Goal: Task Accomplishment & Management: Use online tool/utility

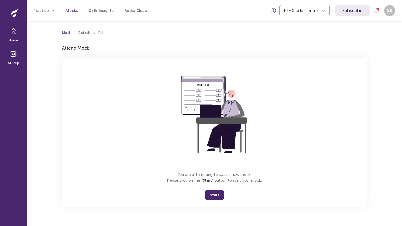
click at [215, 194] on button "Start" at bounding box center [214, 196] width 19 height 10
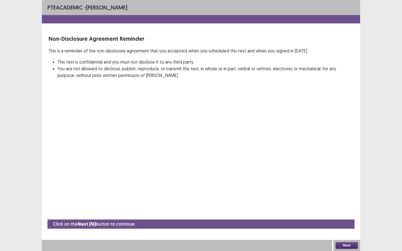
click at [345, 226] on button "Next" at bounding box center [346, 245] width 22 height 7
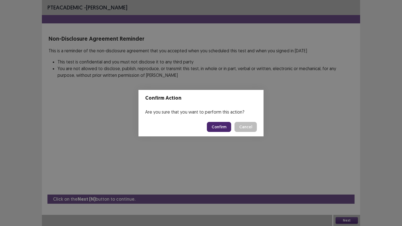
click at [213, 122] on button "Confirm" at bounding box center [219, 127] width 24 height 10
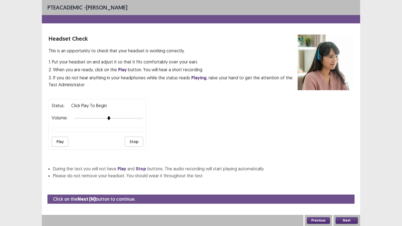
click at [341, 222] on button "Next" at bounding box center [346, 221] width 22 height 7
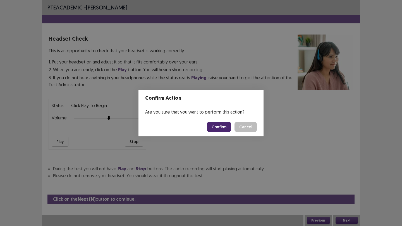
click at [219, 129] on button "Confirm" at bounding box center [219, 127] width 24 height 10
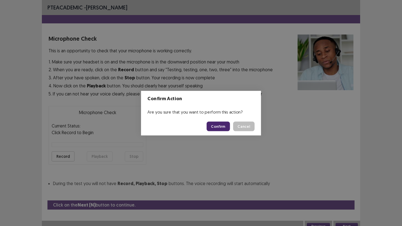
scroll to position [4, 0]
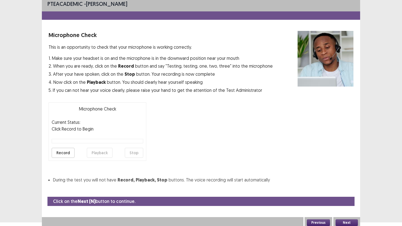
click at [341, 225] on button "Next" at bounding box center [346, 223] width 22 height 7
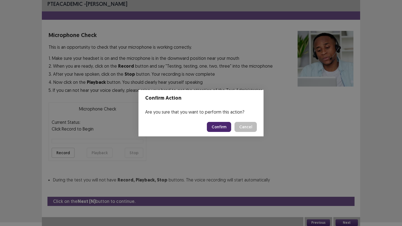
click at [211, 127] on button "Confirm" at bounding box center [219, 127] width 24 height 10
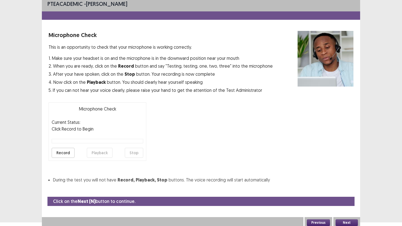
scroll to position [0, 0]
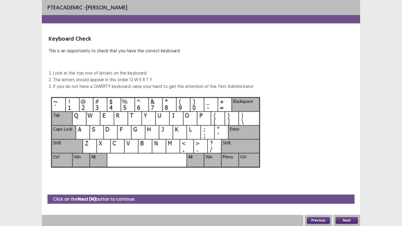
click at [350, 220] on button "Next" at bounding box center [346, 221] width 22 height 7
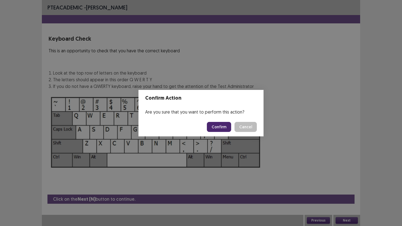
click at [220, 122] on button "Confirm" at bounding box center [219, 127] width 24 height 10
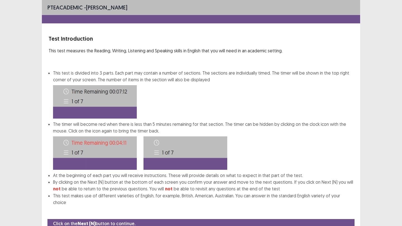
scroll to position [18, 0]
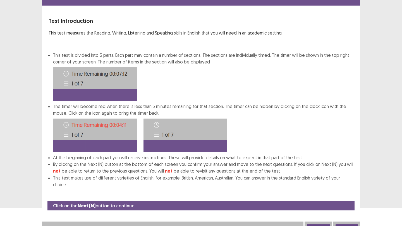
click at [343, 224] on button "Next" at bounding box center [346, 227] width 22 height 7
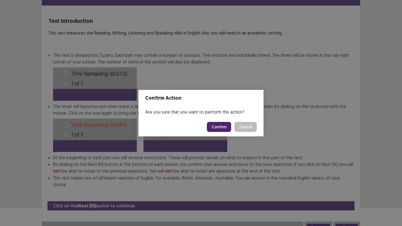
click at [219, 126] on button "Confirm" at bounding box center [219, 127] width 24 height 10
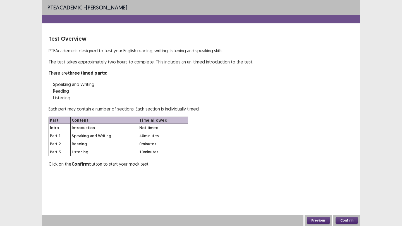
scroll to position [0, 0]
click at [351, 223] on button "Confirm" at bounding box center [346, 221] width 22 height 7
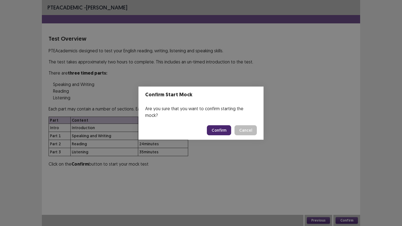
click at [215, 126] on button "Confirm" at bounding box center [219, 131] width 24 height 10
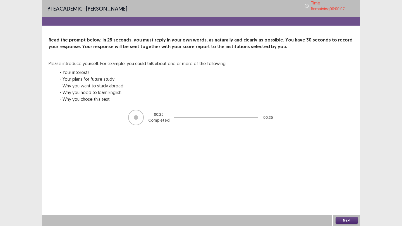
click at [344, 219] on button "Next" at bounding box center [346, 221] width 22 height 7
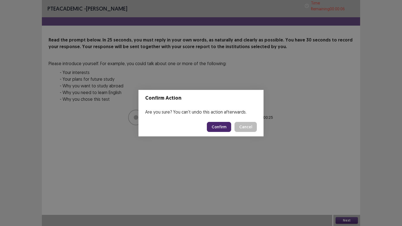
click at [221, 131] on button "Confirm" at bounding box center [219, 127] width 24 height 10
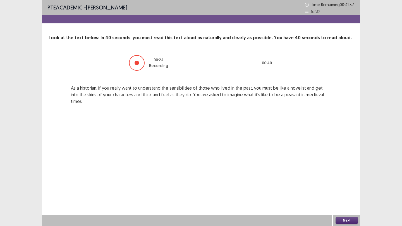
click at [339, 219] on button "Next" at bounding box center [346, 221] width 22 height 7
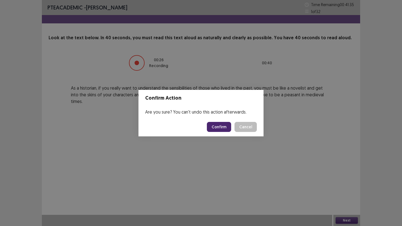
click at [222, 125] on button "Confirm" at bounding box center [219, 127] width 24 height 10
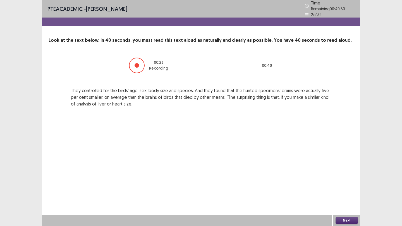
click at [353, 226] on div "Next" at bounding box center [346, 220] width 27 height 11
click at [349, 224] on button "Next" at bounding box center [346, 221] width 22 height 7
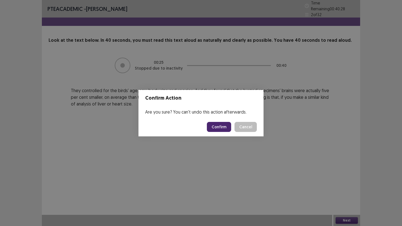
click at [215, 127] on button "Confirm" at bounding box center [219, 127] width 24 height 10
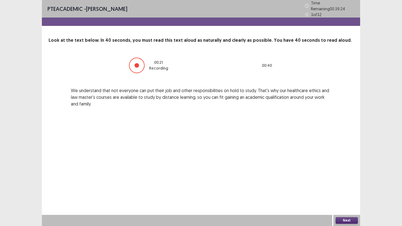
click at [339, 221] on button "Next" at bounding box center [346, 221] width 22 height 7
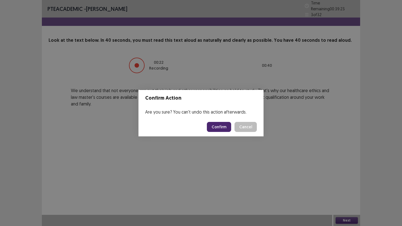
click at [220, 129] on button "Confirm" at bounding box center [219, 127] width 24 height 10
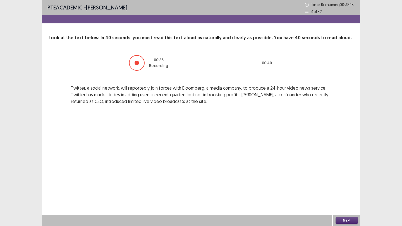
click at [352, 221] on button "Next" at bounding box center [346, 221] width 22 height 7
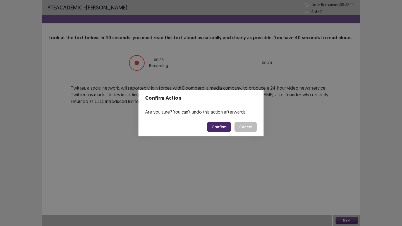
click at [216, 126] on button "Confirm" at bounding box center [219, 127] width 24 height 10
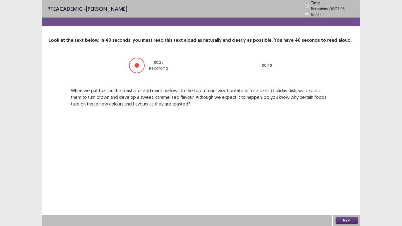
click at [342, 218] on button "Next" at bounding box center [346, 221] width 22 height 7
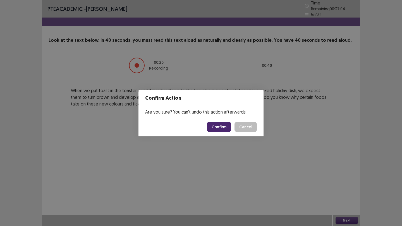
click at [213, 129] on button "Confirm" at bounding box center [219, 127] width 24 height 10
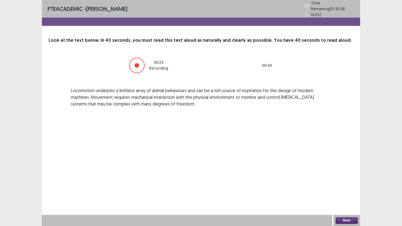
click at [342, 220] on button "Next" at bounding box center [346, 221] width 22 height 7
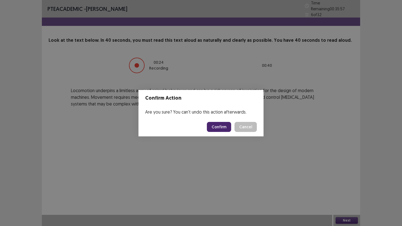
click at [225, 124] on button "Confirm" at bounding box center [219, 127] width 24 height 10
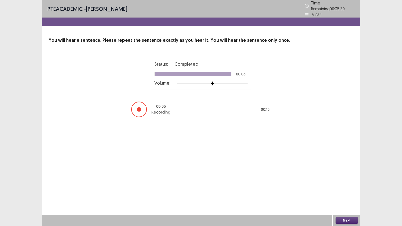
click at [345, 219] on button "Next" at bounding box center [346, 221] width 22 height 7
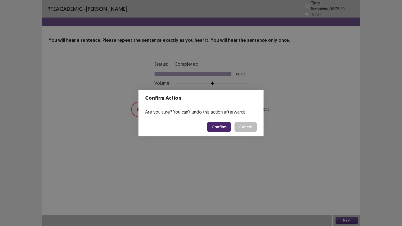
click at [224, 128] on button "Confirm" at bounding box center [219, 127] width 24 height 10
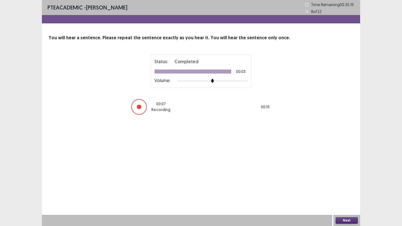
click at [342, 223] on button "Next" at bounding box center [346, 221] width 22 height 7
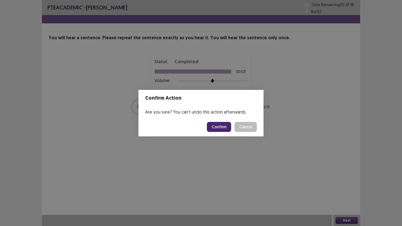
click at [223, 130] on button "Confirm" at bounding box center [219, 127] width 24 height 10
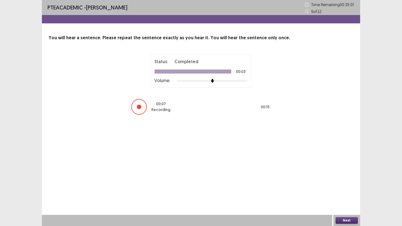
click at [353, 219] on button "Next" at bounding box center [346, 221] width 22 height 7
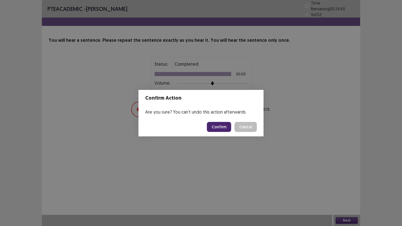
click at [223, 126] on button "Confirm" at bounding box center [219, 127] width 24 height 10
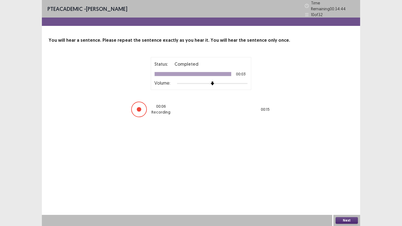
click at [341, 220] on button "Next" at bounding box center [346, 221] width 22 height 7
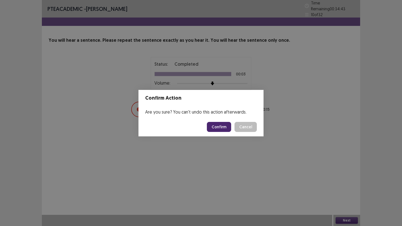
click at [224, 125] on button "Confirm" at bounding box center [219, 127] width 24 height 10
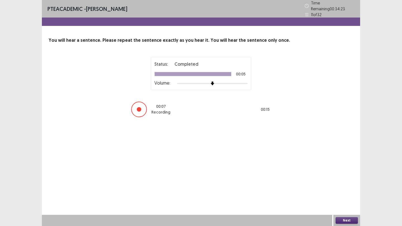
click at [347, 222] on button "Next" at bounding box center [346, 221] width 22 height 7
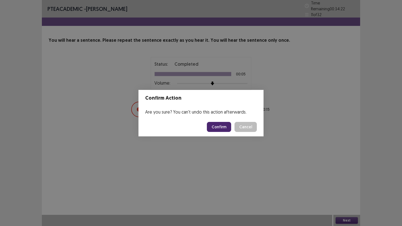
click at [219, 126] on button "Confirm" at bounding box center [219, 127] width 24 height 10
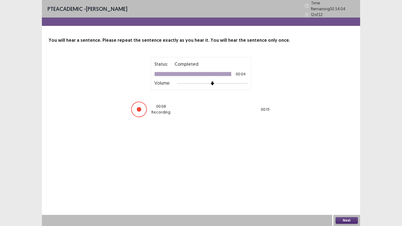
click at [340, 222] on button "Next" at bounding box center [346, 221] width 22 height 7
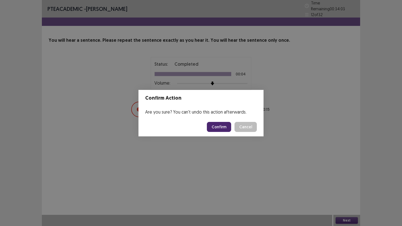
click at [221, 124] on button "Confirm" at bounding box center [219, 127] width 24 height 10
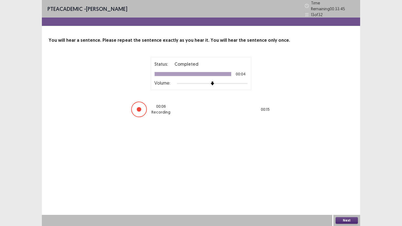
click at [346, 216] on div "Next" at bounding box center [346, 220] width 27 height 11
click at [346, 220] on button "Next" at bounding box center [346, 221] width 22 height 7
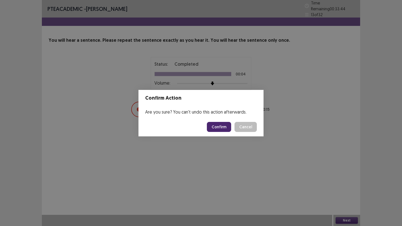
click at [214, 127] on button "Confirm" at bounding box center [219, 127] width 24 height 10
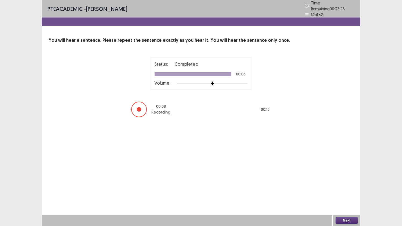
click at [340, 223] on button "Next" at bounding box center [346, 221] width 22 height 7
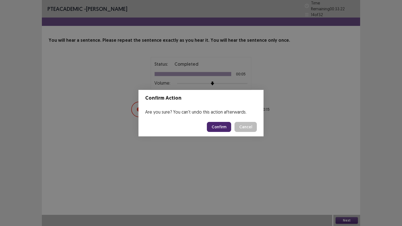
click at [225, 128] on button "Confirm" at bounding box center [219, 127] width 24 height 10
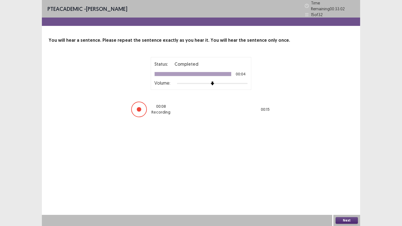
click at [342, 219] on button "Next" at bounding box center [346, 221] width 22 height 7
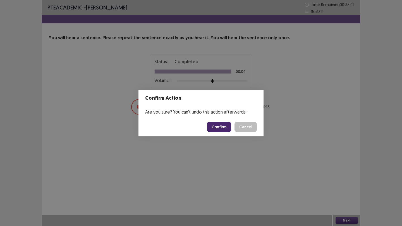
click at [217, 129] on button "Confirm" at bounding box center [219, 127] width 24 height 10
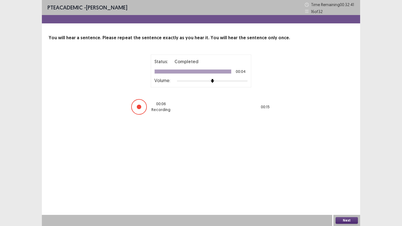
click at [349, 221] on button "Next" at bounding box center [346, 221] width 22 height 7
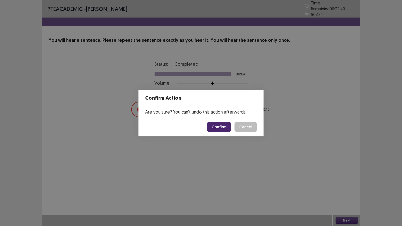
click at [227, 129] on button "Confirm" at bounding box center [219, 127] width 24 height 10
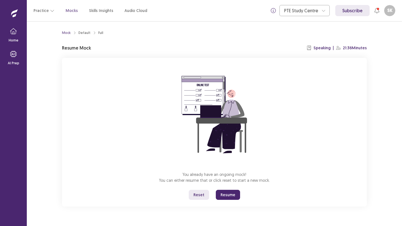
click at [221, 193] on button "Resume" at bounding box center [228, 195] width 24 height 10
click at [223, 198] on button "Resume" at bounding box center [228, 195] width 24 height 10
click at [221, 191] on button "Resume" at bounding box center [228, 195] width 24 height 10
click at [224, 193] on button "Resume" at bounding box center [228, 195] width 24 height 10
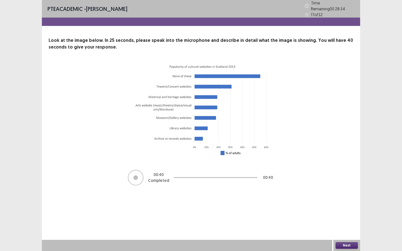
click at [350, 226] on button "Next" at bounding box center [346, 245] width 22 height 7
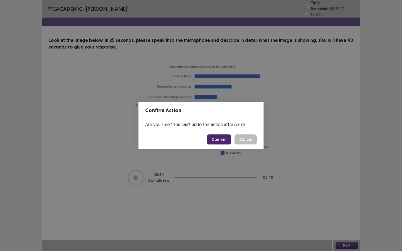
click at [219, 138] on button "Confirm" at bounding box center [219, 139] width 24 height 10
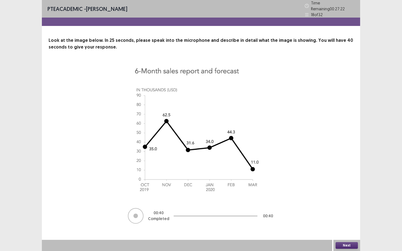
click at [348, 226] on button "Next" at bounding box center [346, 245] width 22 height 7
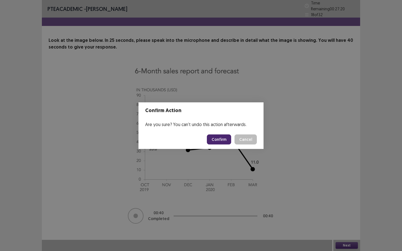
click at [225, 141] on button "Confirm" at bounding box center [219, 139] width 24 height 10
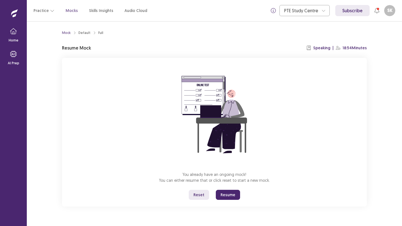
click at [219, 191] on button "Resume" at bounding box center [228, 195] width 24 height 10
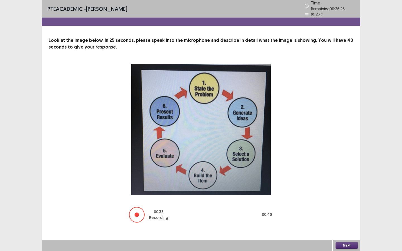
click at [351, 226] on button "Next" at bounding box center [346, 245] width 22 height 7
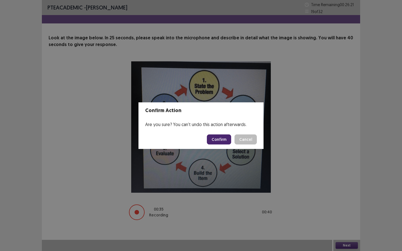
click at [223, 136] on button "Confirm" at bounding box center [219, 139] width 24 height 10
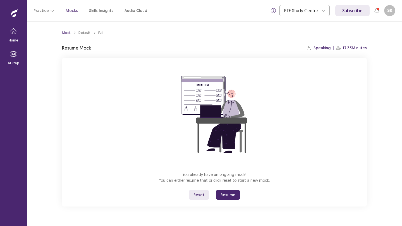
click at [218, 196] on button "Resume" at bounding box center [228, 195] width 24 height 10
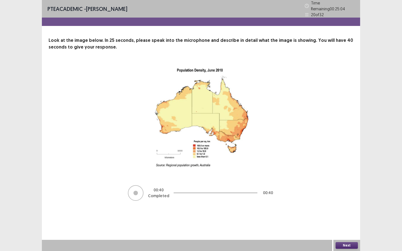
click at [343, 226] on button "Next" at bounding box center [346, 245] width 22 height 7
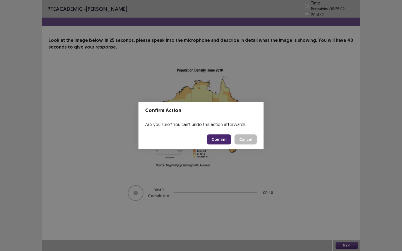
click at [216, 138] on button "Confirm" at bounding box center [219, 139] width 24 height 10
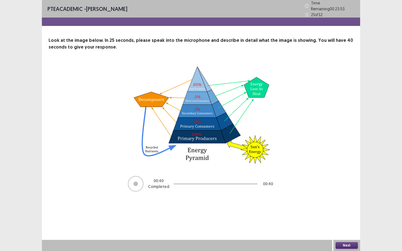
click at [338, 226] on button "Next" at bounding box center [346, 245] width 22 height 7
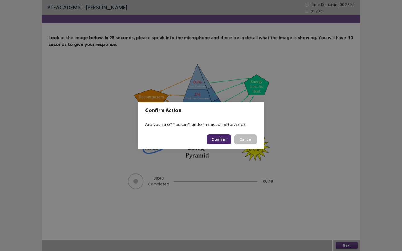
click at [218, 140] on button "Confirm" at bounding box center [219, 139] width 24 height 10
